Goal: Transaction & Acquisition: Purchase product/service

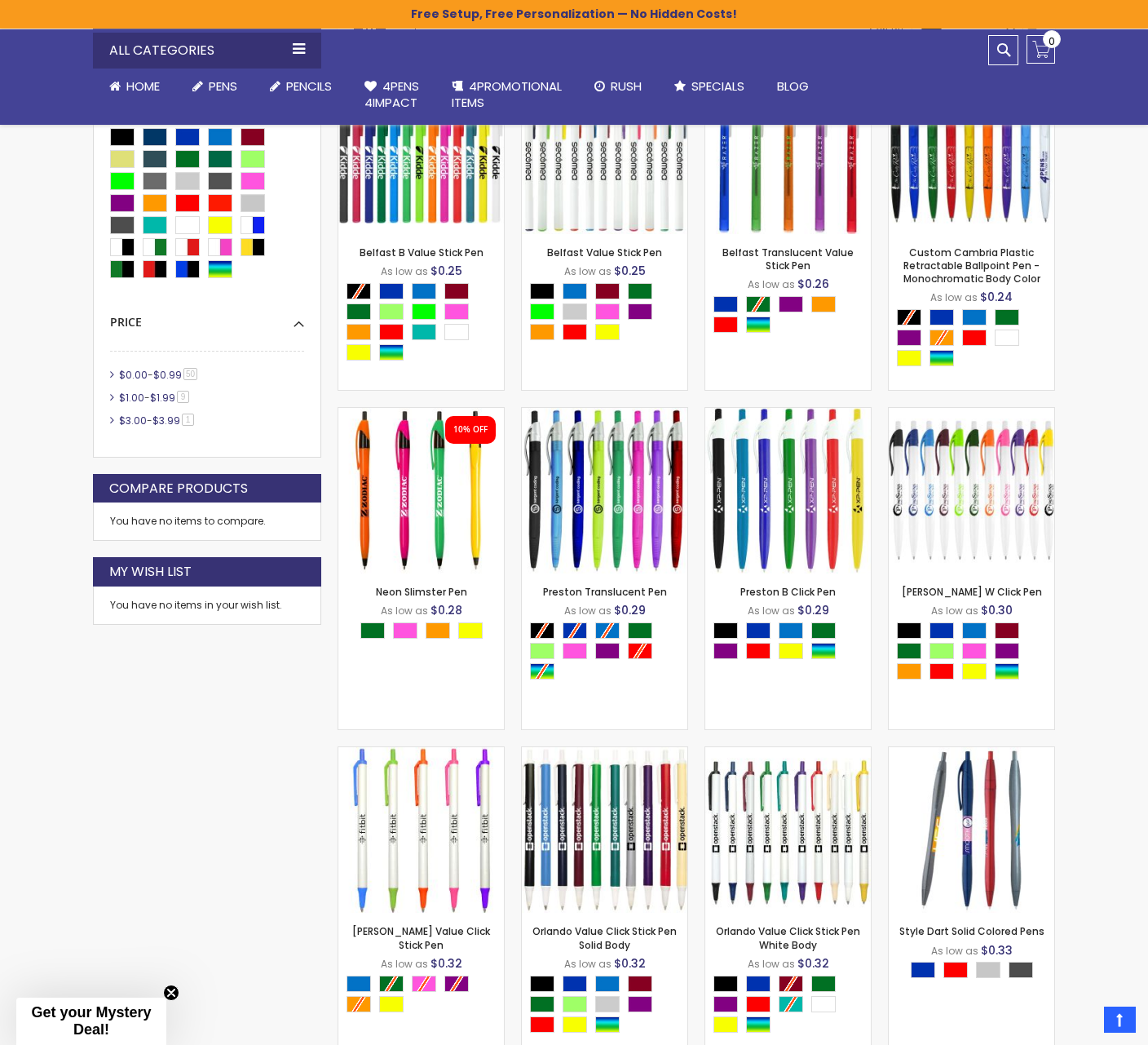
scroll to position [531, 0]
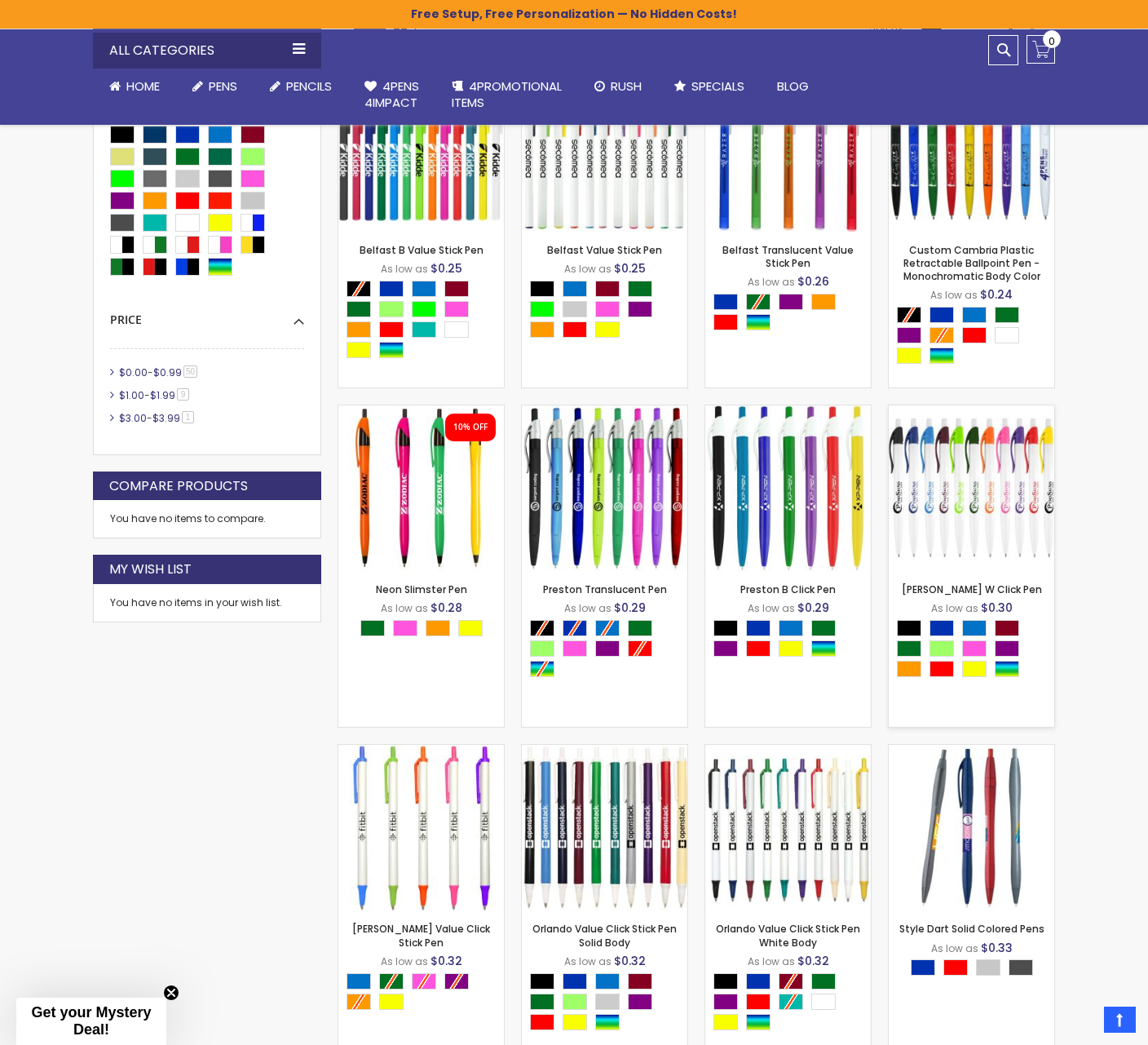
click at [945, 492] on img at bounding box center [972, 488] width 166 height 166
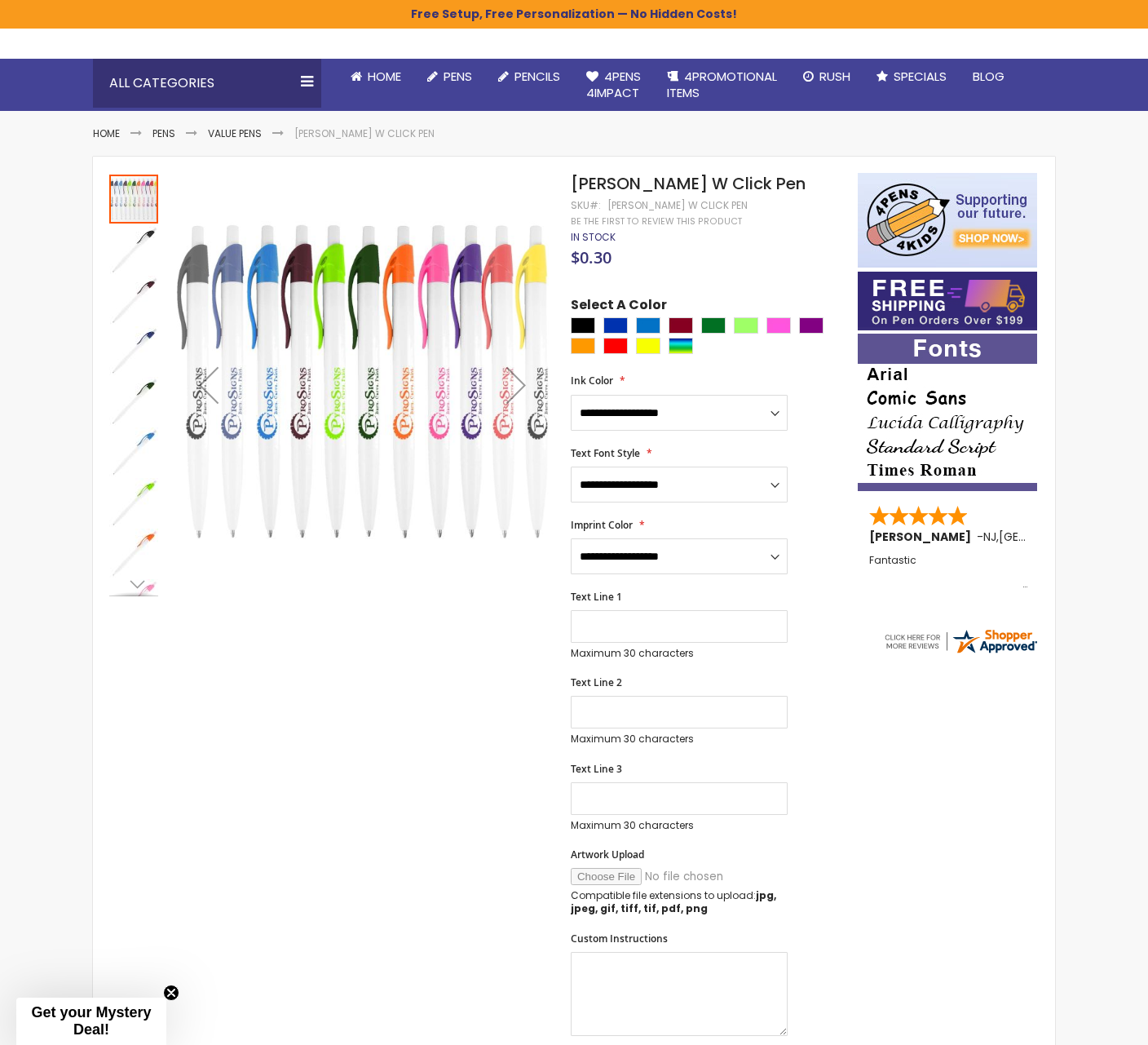
scroll to position [165, 0]
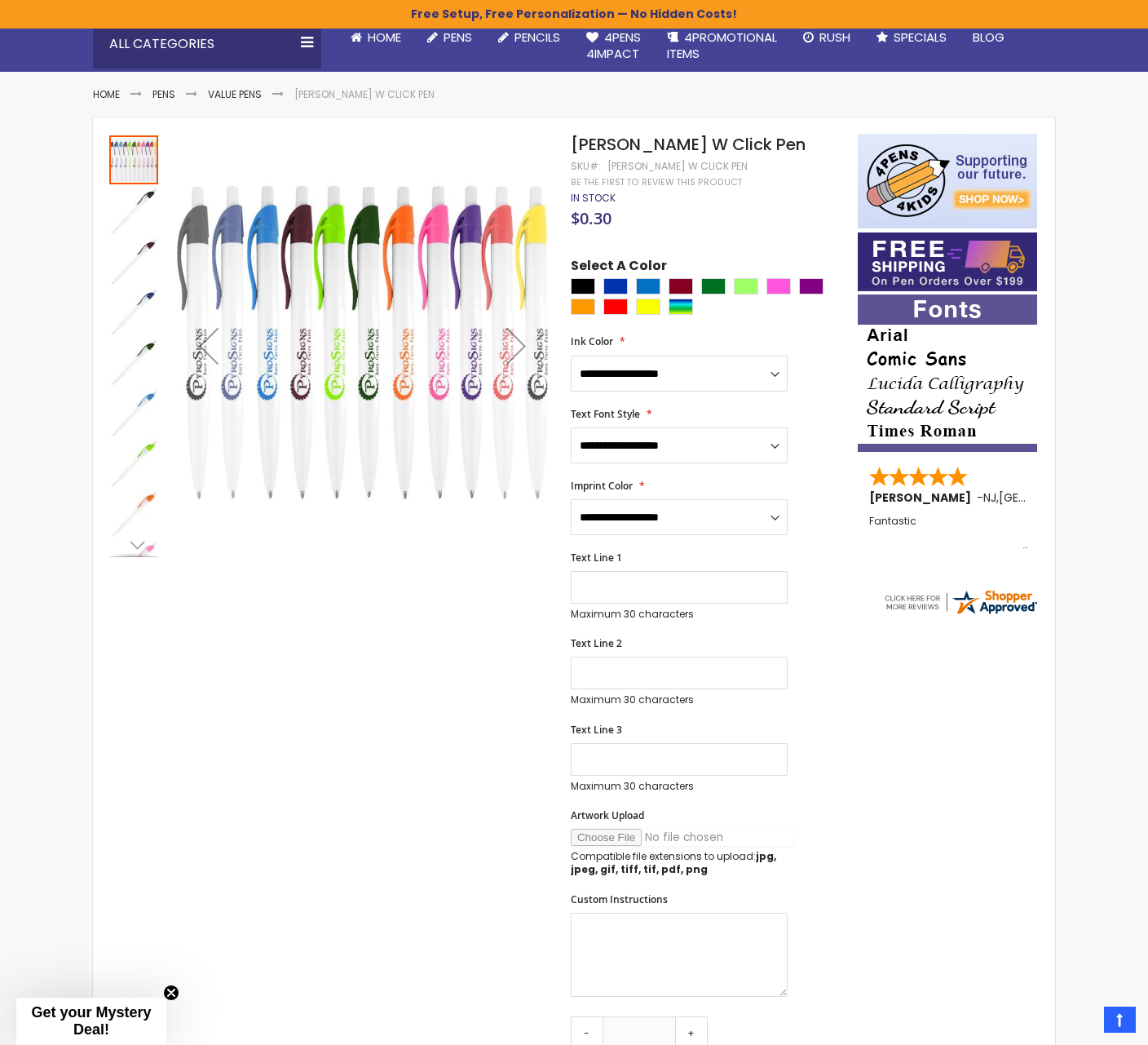
click at [586, 838] on input "Artwork Upload" at bounding box center [682, 837] width 222 height 17
type input "**********"
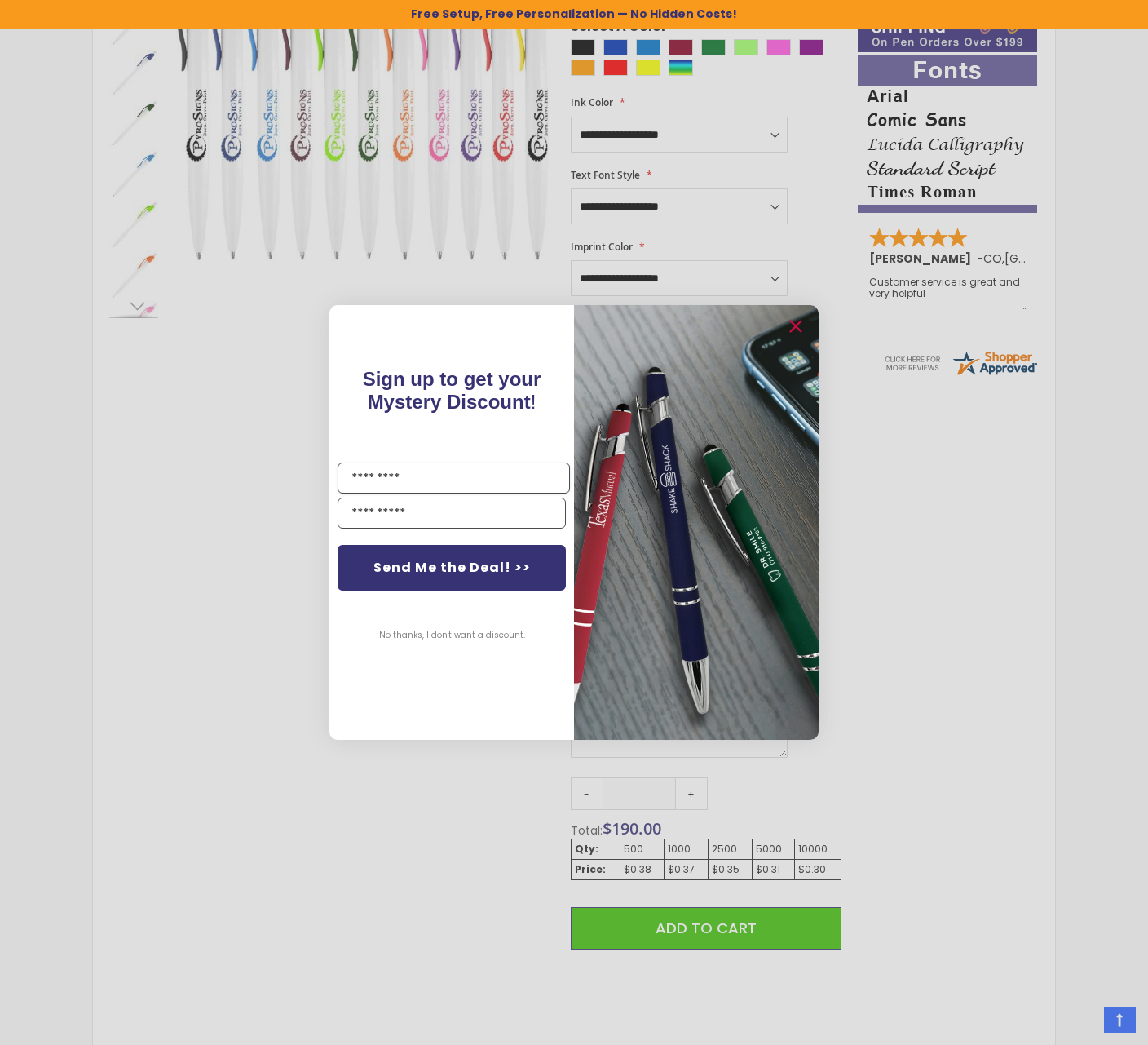
scroll to position [366, 0]
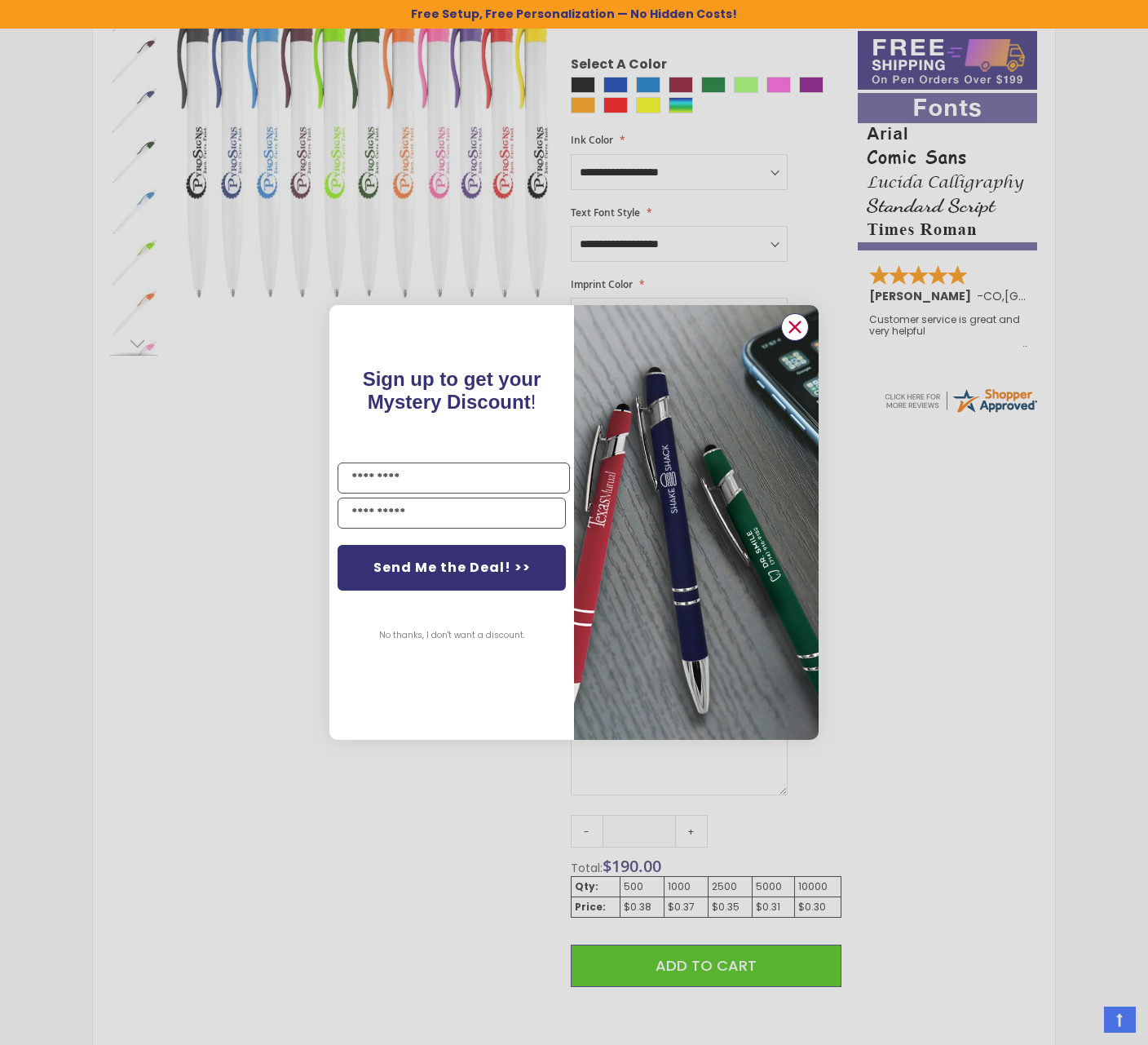
click at [798, 327] on circle "Close dialog" at bounding box center [795, 327] width 24 height 24
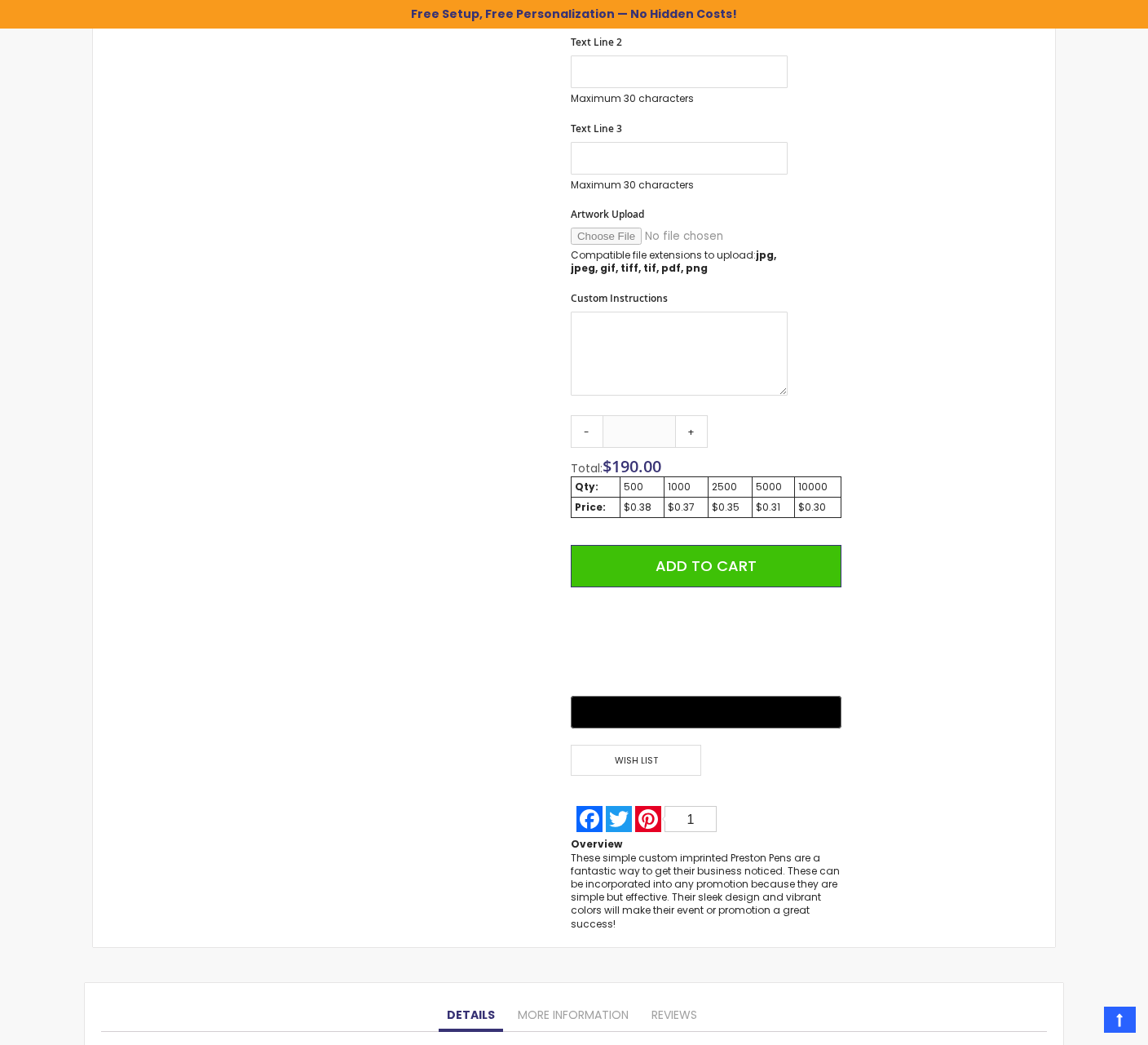
scroll to position [0, 0]
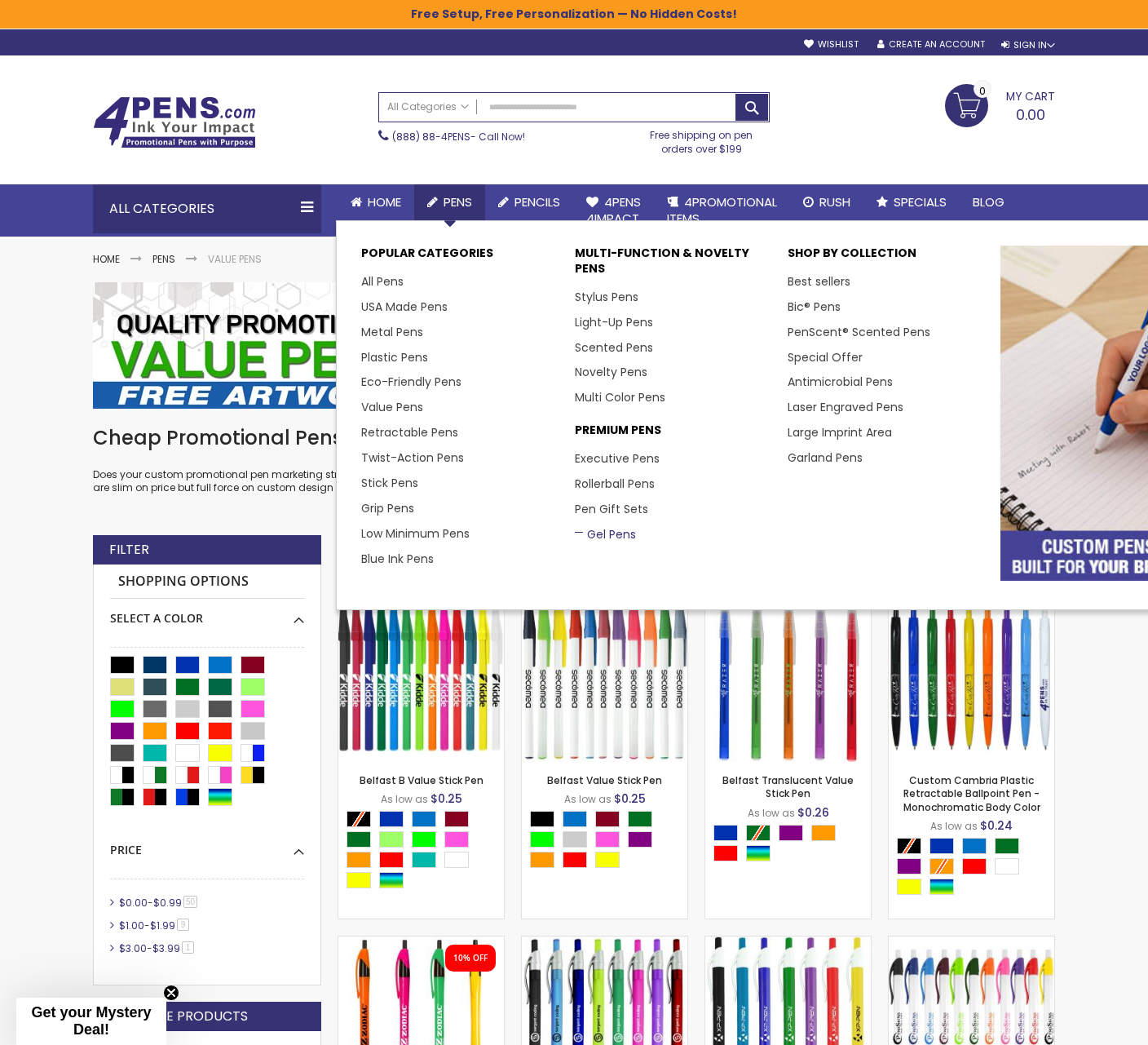
click at [596, 536] on link "Gel Pens" at bounding box center [606, 534] width 61 height 17
